Goal: Transaction & Acquisition: Purchase product/service

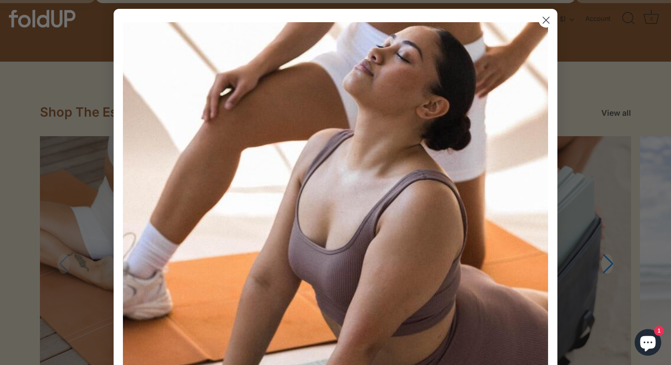
scroll to position [804, 0]
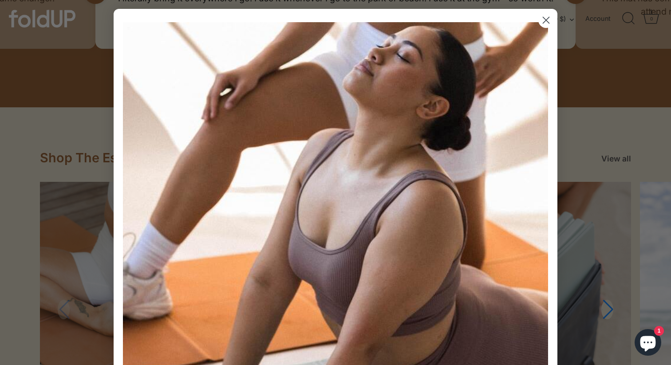
click at [544, 20] on circle "Close dialog" at bounding box center [546, 20] width 15 height 15
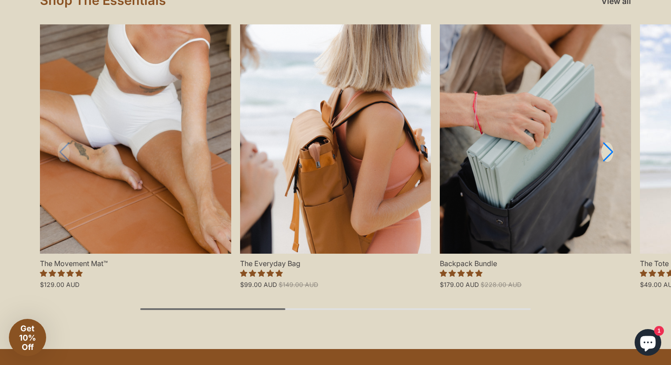
scroll to position [967, 0]
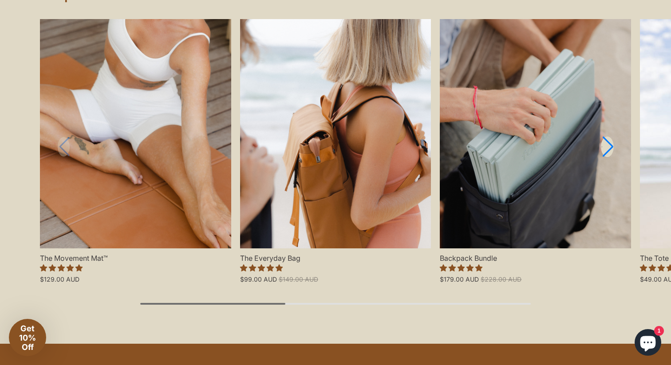
click at [606, 146] on link "Next slide" at bounding box center [607, 147] width 13 height 21
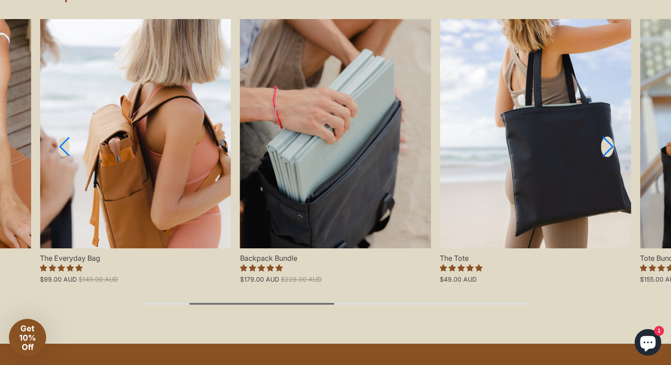
click at [606, 146] on link "Next slide" at bounding box center [607, 147] width 13 height 21
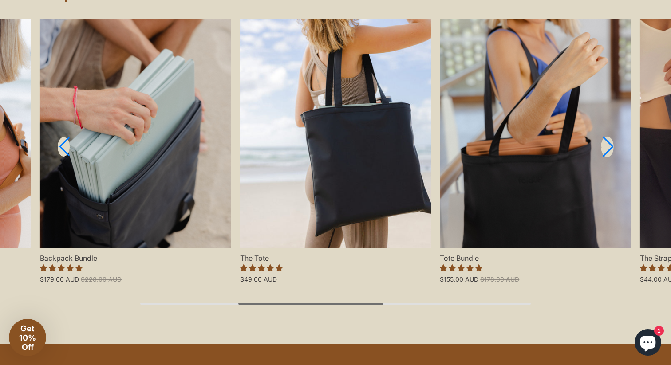
click at [606, 146] on link "Next slide" at bounding box center [607, 147] width 13 height 21
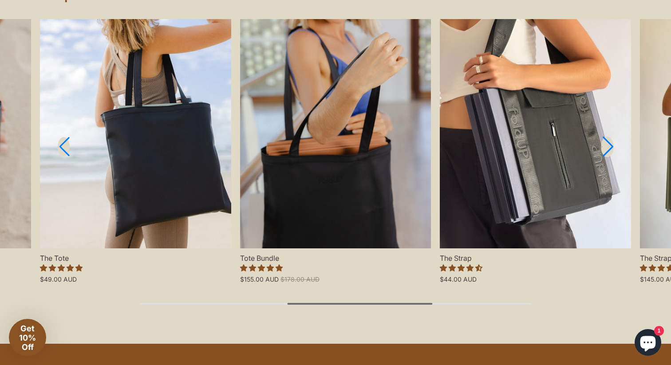
click at [606, 146] on link "Next slide" at bounding box center [607, 147] width 13 height 21
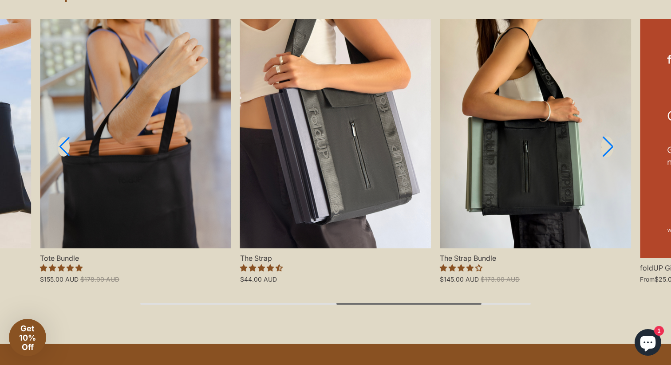
click at [606, 146] on link "Next slide" at bounding box center [607, 147] width 13 height 21
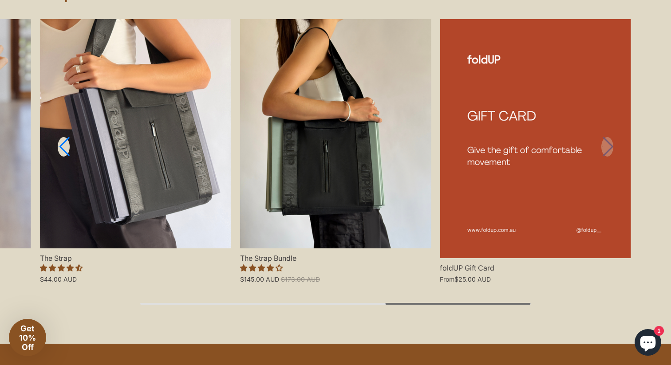
click at [606, 146] on link "foldUP Gift Card" at bounding box center [535, 138] width 191 height 239
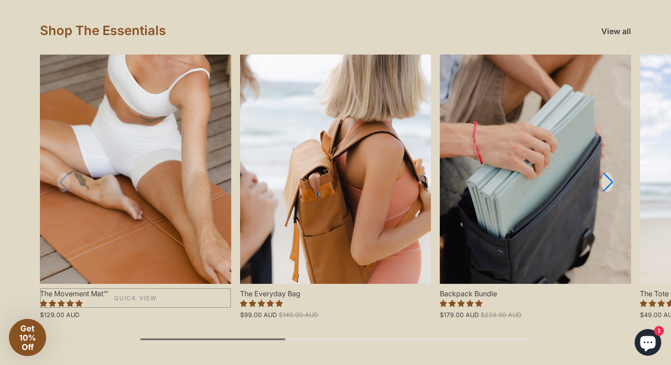
scroll to position [944, 0]
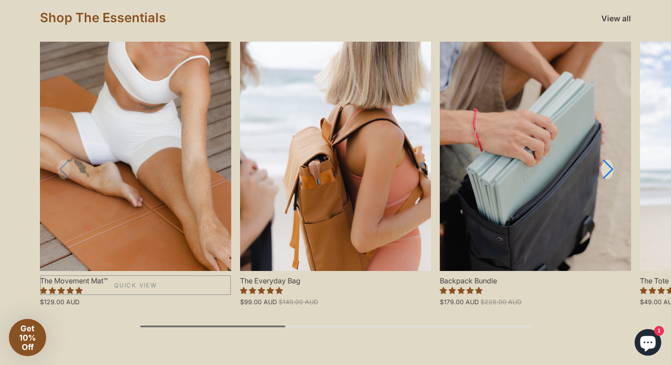
click at [166, 216] on link "The Movement Mat™" at bounding box center [135, 156] width 191 height 229
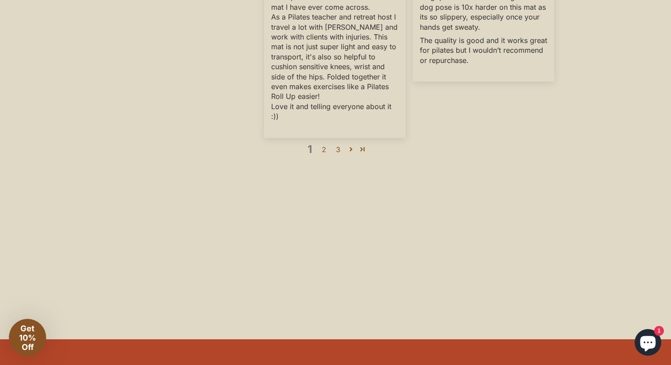
scroll to position [2976, 0]
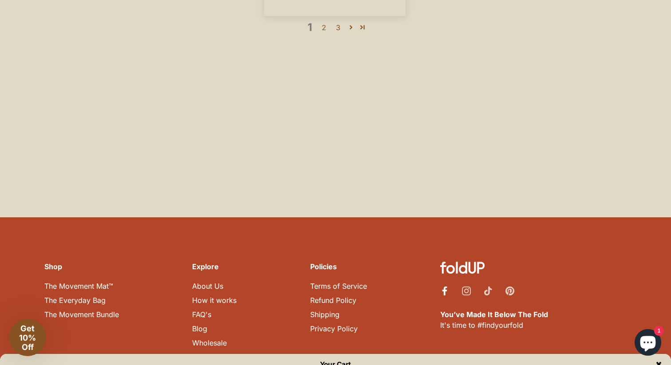
click at [448, 287] on icon "Facebook" at bounding box center [444, 291] width 9 height 9
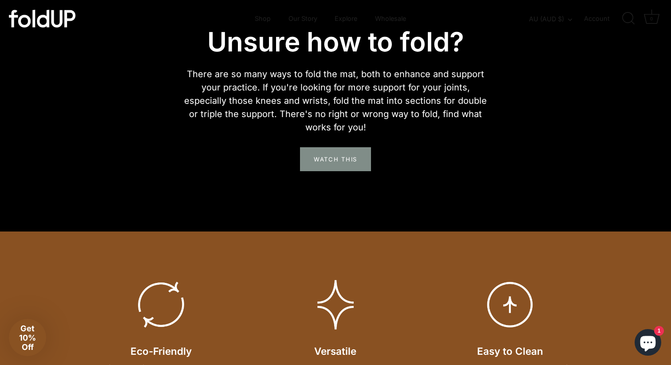
scroll to position [1526, 0]
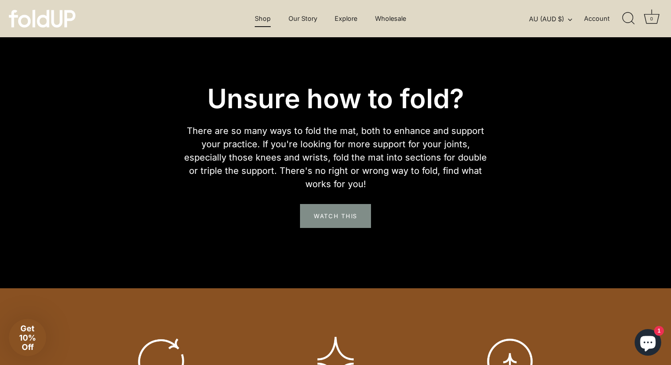
click at [264, 20] on link "Shop" at bounding box center [262, 18] width 31 height 17
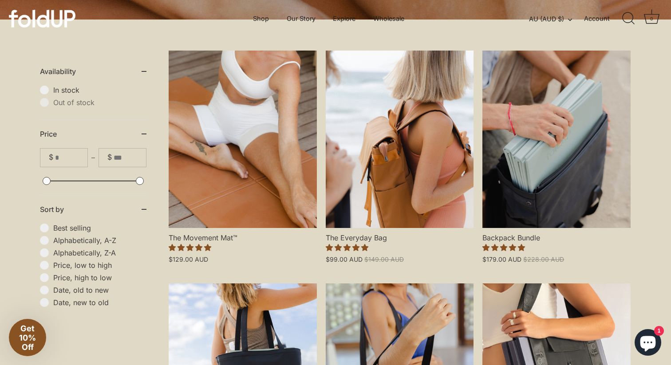
scroll to position [202, 0]
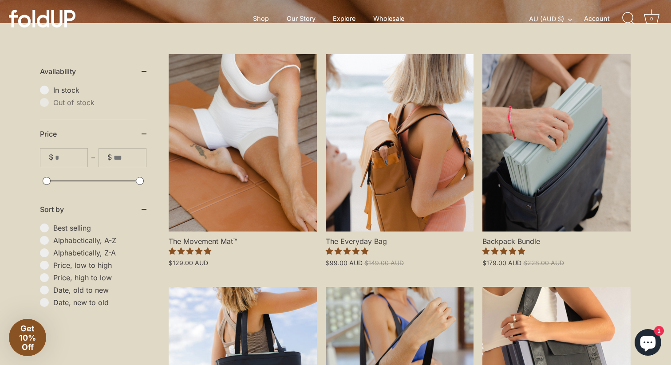
click at [285, 134] on link "The Movement Mat™" at bounding box center [243, 142] width 148 height 177
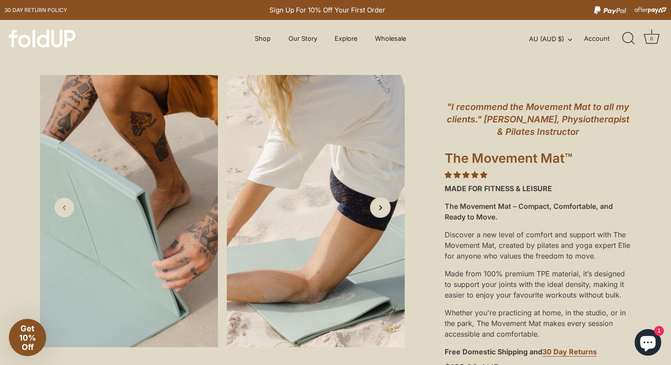
click at [377, 205] on icon "Next slide" at bounding box center [379, 207] width 9 height 9
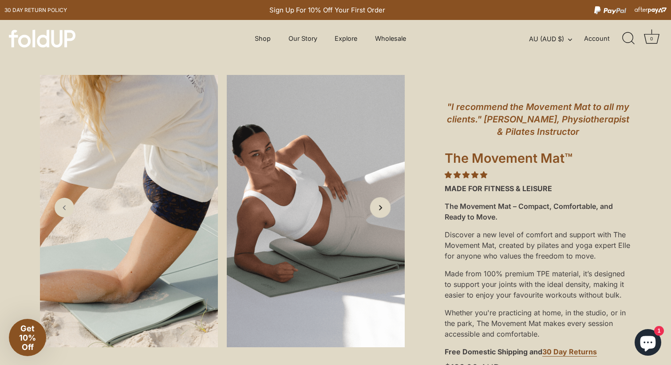
click at [377, 205] on icon "Next slide" at bounding box center [379, 207] width 9 height 9
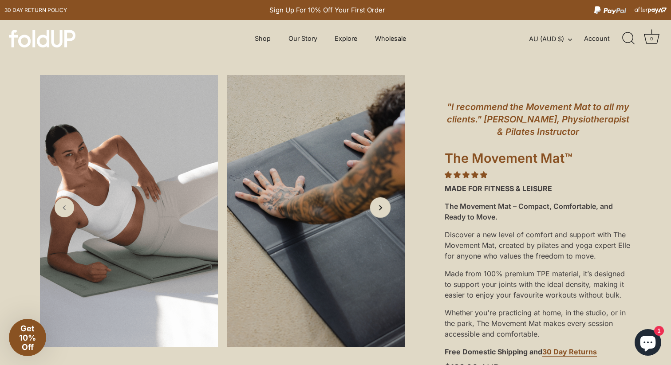
click at [377, 205] on icon "Next slide" at bounding box center [379, 207] width 9 height 9
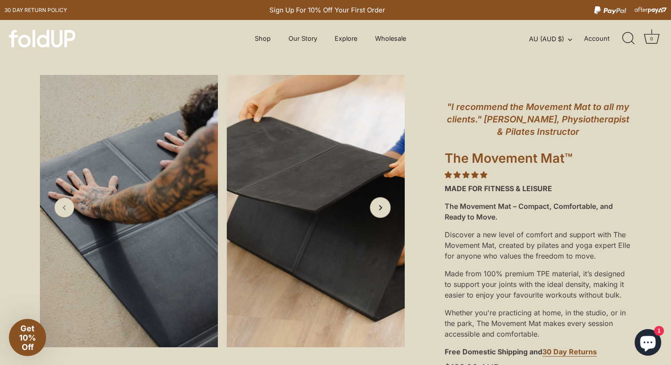
click at [377, 205] on icon "Next slide" at bounding box center [379, 207] width 9 height 9
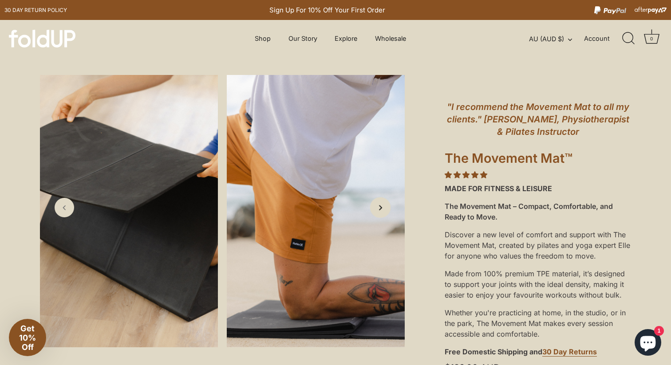
click at [377, 205] on icon "Next slide" at bounding box center [379, 207] width 9 height 9
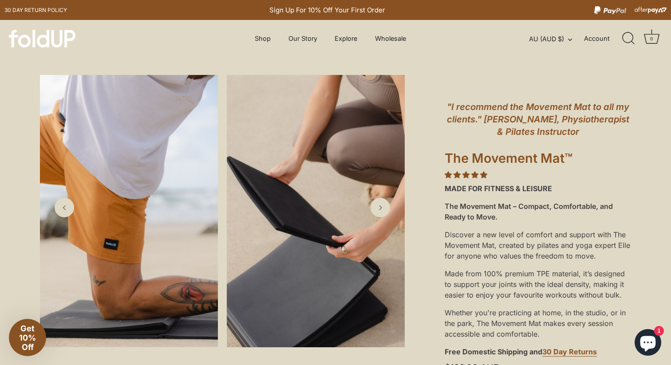
click at [42, 35] on img at bounding box center [42, 39] width 67 height 18
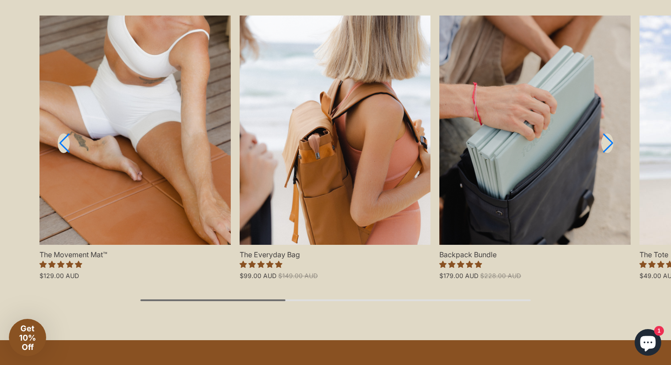
scroll to position [971, 0]
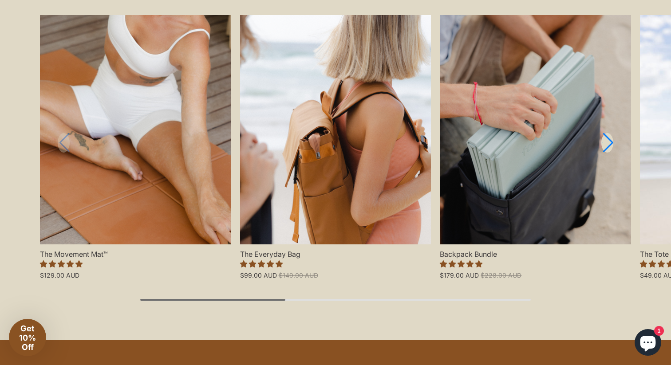
click at [194, 327] on div "Shop The Essentials View all New in New in New in New in New in New in New in N…" at bounding box center [335, 140] width 671 height 399
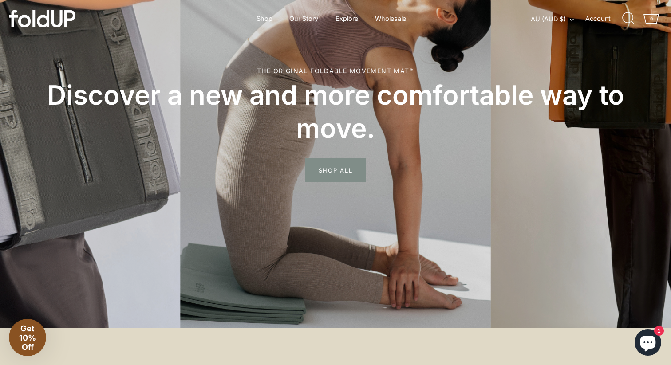
scroll to position [0, 0]
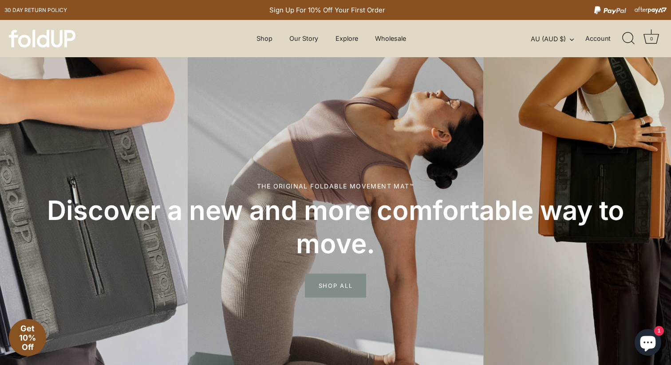
click at [263, 47] on div "Menu Shop Our Story Explore How it works" at bounding box center [335, 38] width 671 height 37
click at [263, 37] on link "Shop" at bounding box center [263, 38] width 31 height 17
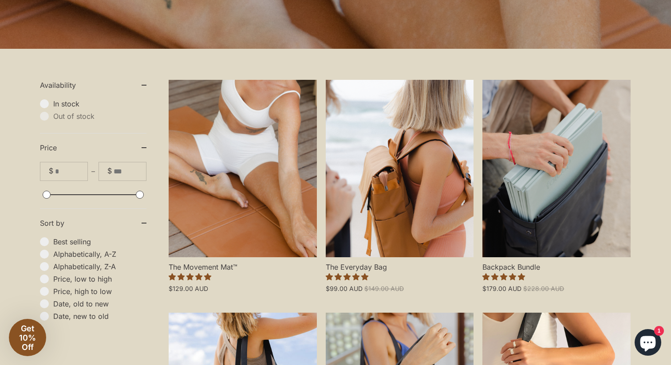
scroll to position [172, 0]
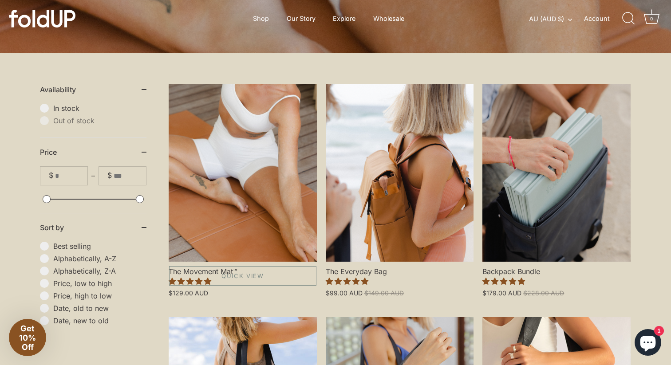
click at [259, 151] on link "The Movement Mat™" at bounding box center [243, 172] width 148 height 177
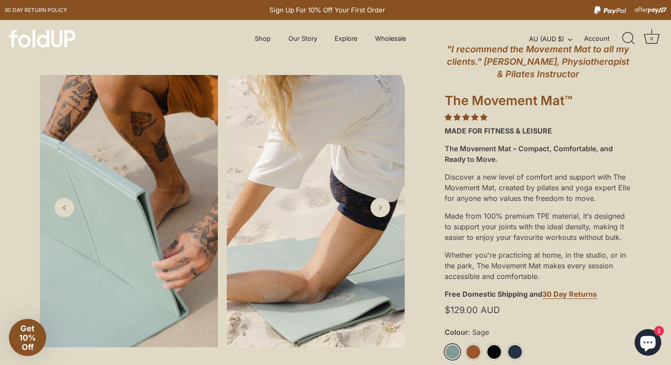
scroll to position [58, 0]
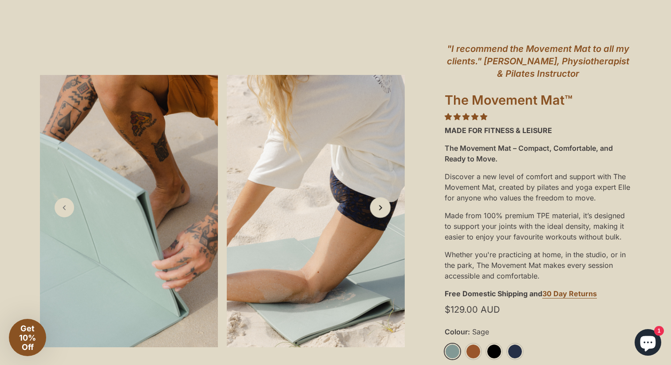
click at [389, 204] on link "Next slide" at bounding box center [380, 207] width 21 height 21
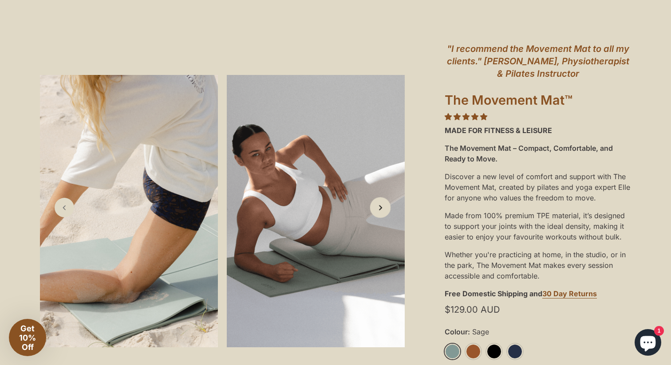
click at [389, 204] on link "Next slide" at bounding box center [380, 207] width 21 height 21
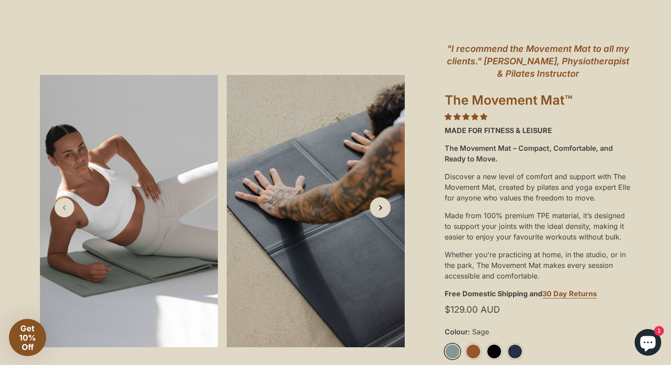
click at [389, 204] on link "Next slide" at bounding box center [380, 207] width 21 height 21
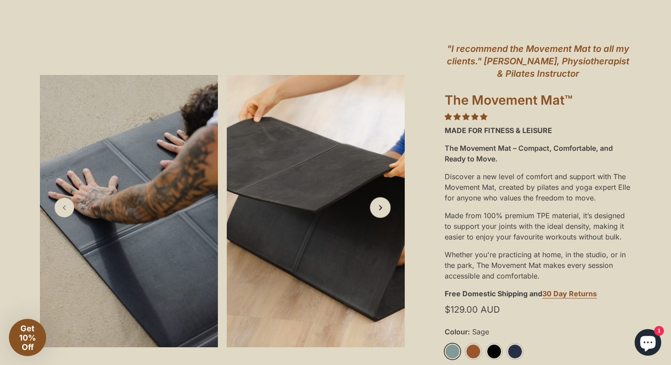
click at [389, 204] on link "Next slide" at bounding box center [380, 207] width 21 height 21
